Goal: Task Accomplishment & Management: Manage account settings

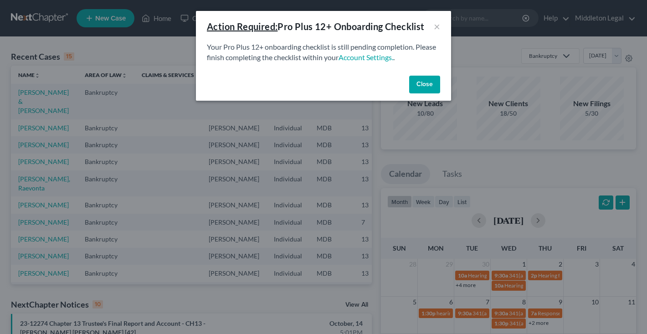
click at [420, 90] on button "Close" at bounding box center [424, 85] width 31 height 18
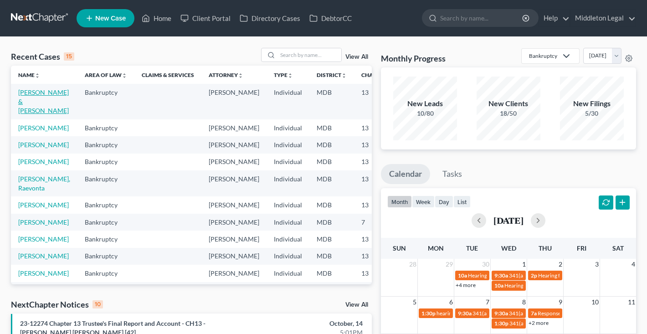
click at [33, 114] on link "[PERSON_NAME] & [PERSON_NAME]" at bounding box center [43, 101] width 51 height 26
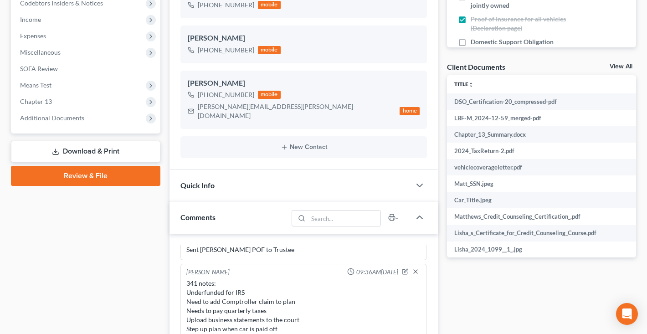
scroll to position [272, 0]
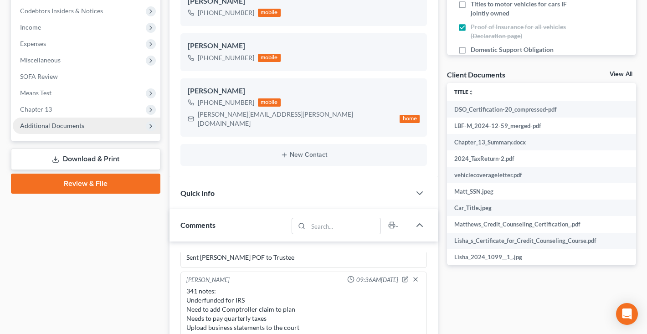
click at [87, 124] on span "Additional Documents" at bounding box center [87, 126] width 148 height 16
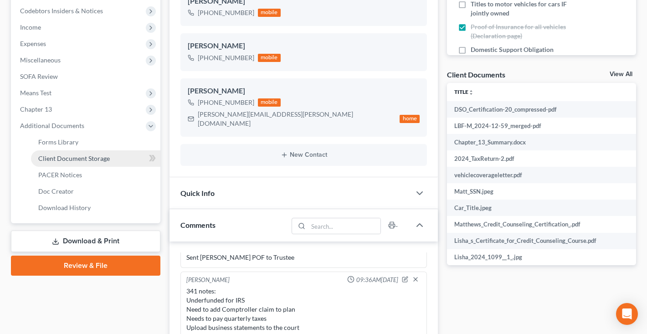
click at [87, 161] on span "Client Document Storage" at bounding box center [74, 158] width 72 height 8
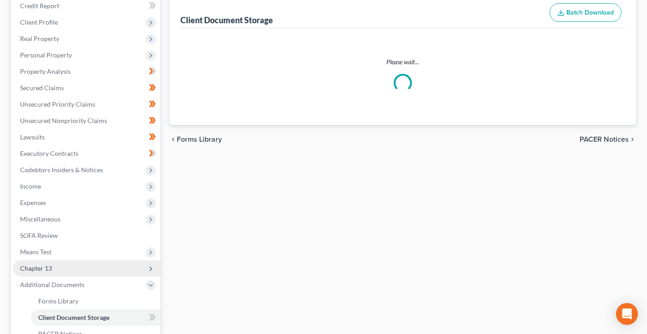
scroll to position [132, 0]
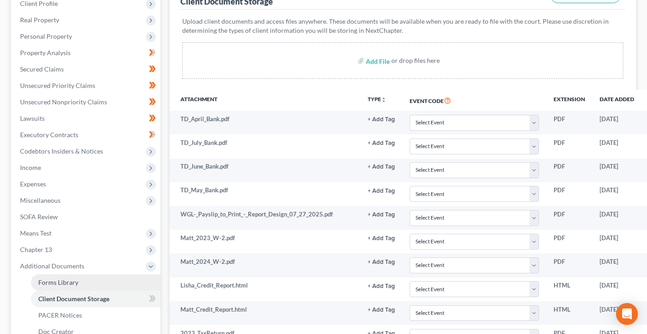
drag, startPoint x: 58, startPoint y: 314, endPoint x: 110, endPoint y: 245, distance: 86.8
click at [58, 314] on span "PACER Notices" at bounding box center [60, 315] width 44 height 8
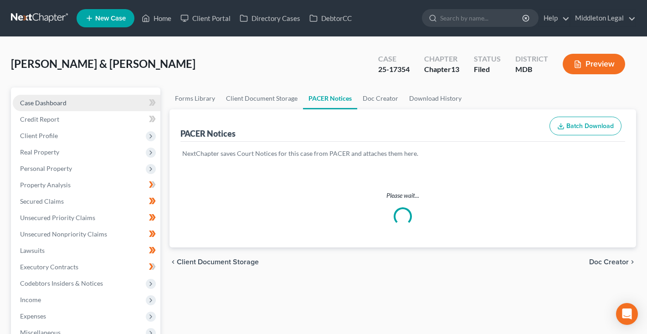
click at [75, 103] on link "Case Dashboard" at bounding box center [87, 103] width 148 height 16
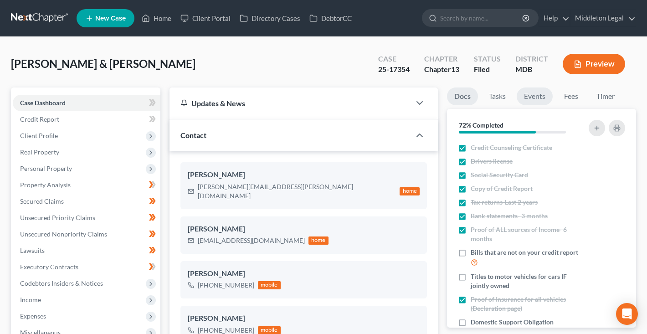
click at [537, 96] on link "Events" at bounding box center [535, 96] width 36 height 18
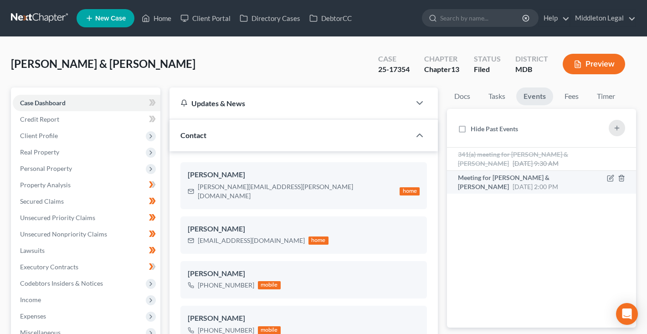
scroll to position [1010, 0]
click at [611, 179] on icon "button" at bounding box center [611, 177] width 4 height 4
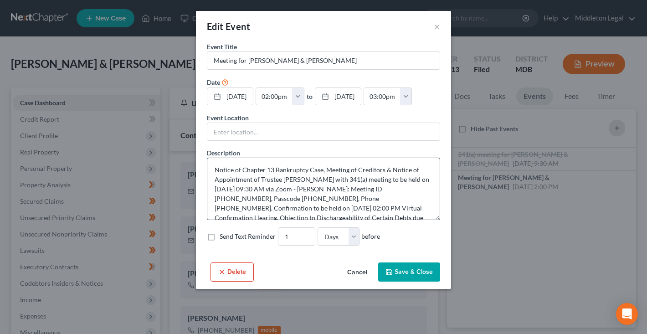
scroll to position [19, 0]
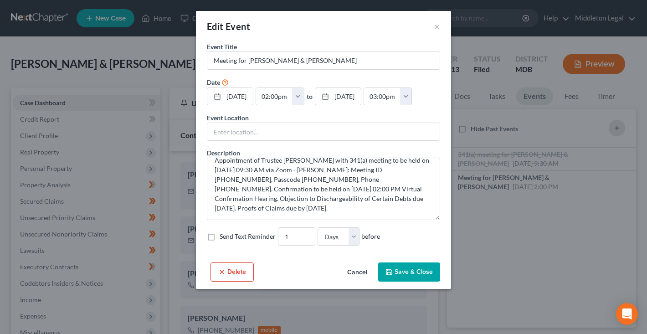
click at [358, 282] on button "Cancel" at bounding box center [357, 272] width 35 height 18
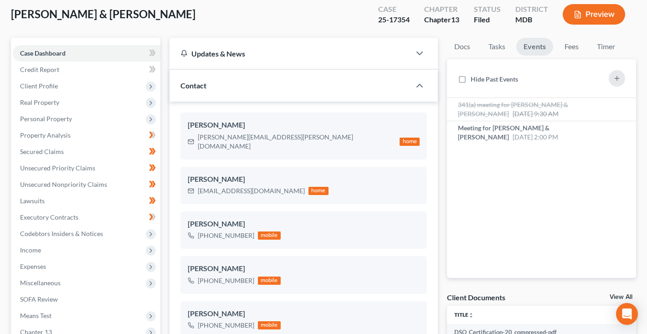
scroll to position [49, 0]
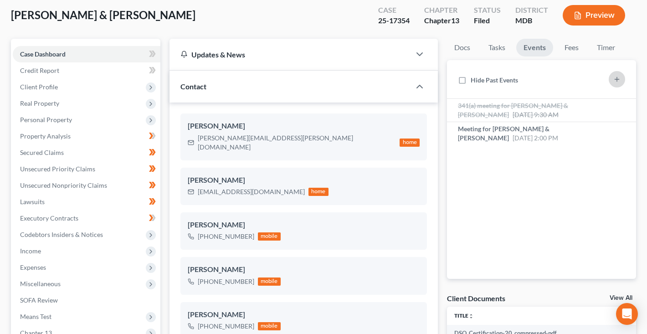
click at [615, 79] on icon "button" at bounding box center [616, 79] width 7 height 7
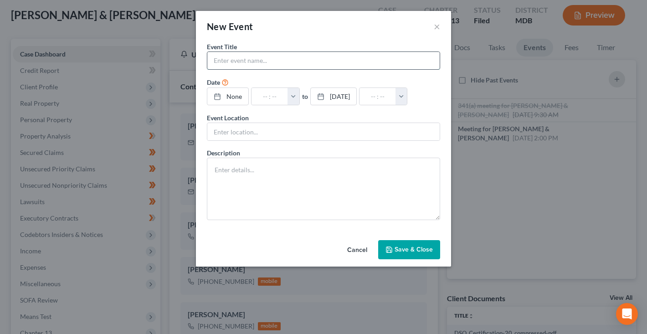
click at [393, 61] on input "text" at bounding box center [323, 60] width 232 height 17
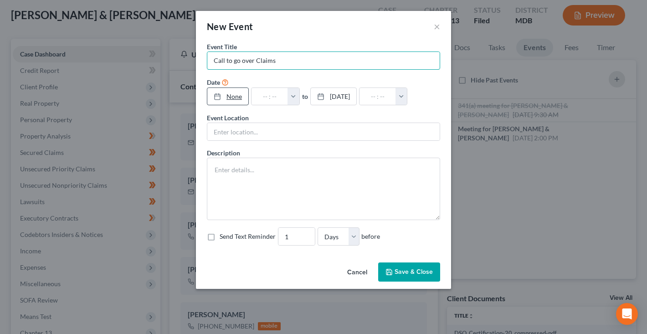
type input "Call to go over Claims"
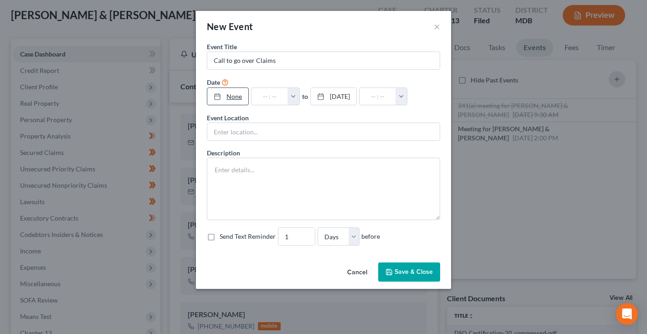
click at [238, 97] on link "None" at bounding box center [227, 96] width 41 height 17
click at [304, 97] on button "button" at bounding box center [298, 96] width 12 height 17
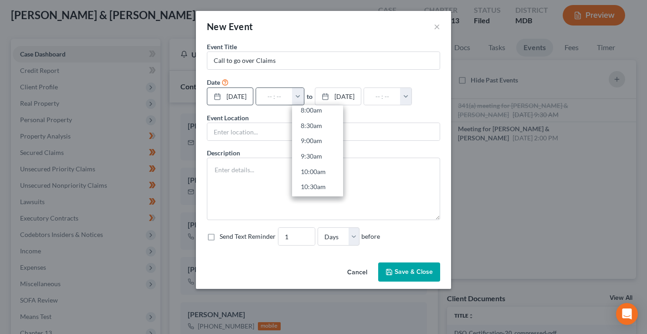
scroll to position [255, 0]
click at [329, 164] on link "10:00am" at bounding box center [317, 167] width 51 height 15
type input "10:00am"
type input "11:00am"
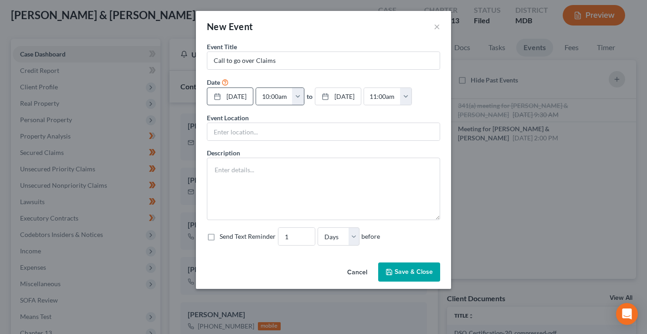
click at [304, 93] on button "button" at bounding box center [298, 96] width 12 height 17
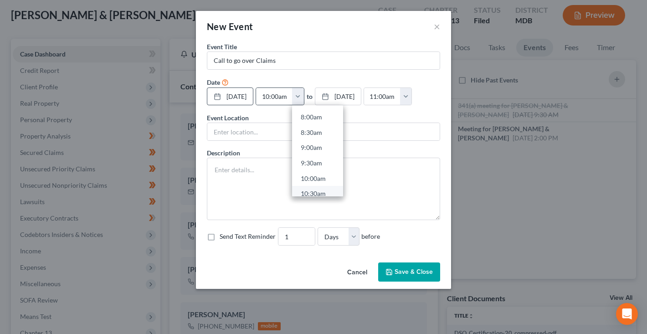
scroll to position [231, 0]
click at [326, 133] on link "8:00am" at bounding box center [317, 130] width 51 height 15
type input "8:00am"
type input "09:00am"
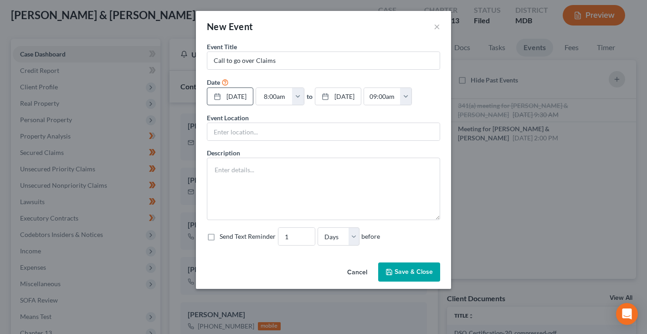
click at [406, 282] on button "Save & Close" at bounding box center [409, 271] width 62 height 19
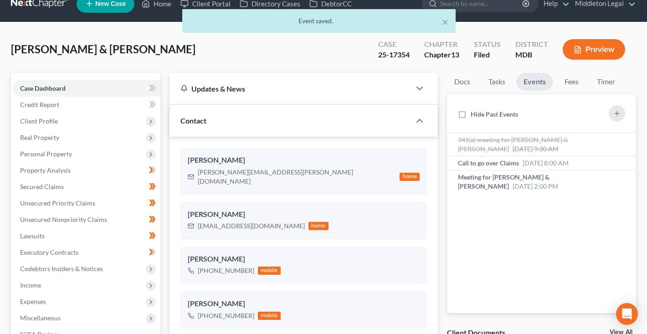
scroll to position [9, 0]
